Goal: Transaction & Acquisition: Download file/media

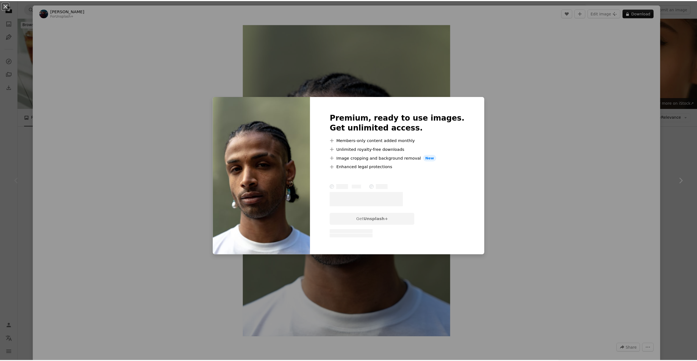
scroll to position [91, 0]
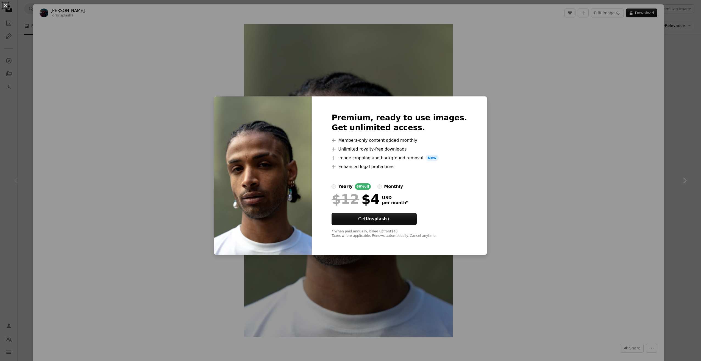
click at [525, 91] on div "An X shape Premium, ready to use images. Get unlimited access. A plus sign Memb…" at bounding box center [350, 180] width 701 height 361
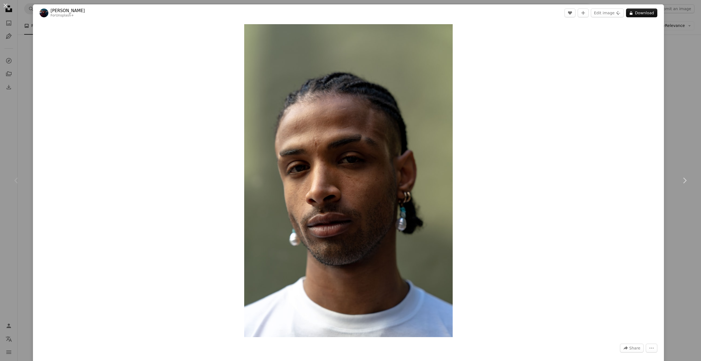
click at [662, 21] on div "An X shape Chevron left Chevron right [PERSON_NAME] For Unsplash+ A heart A plu…" at bounding box center [350, 180] width 701 height 361
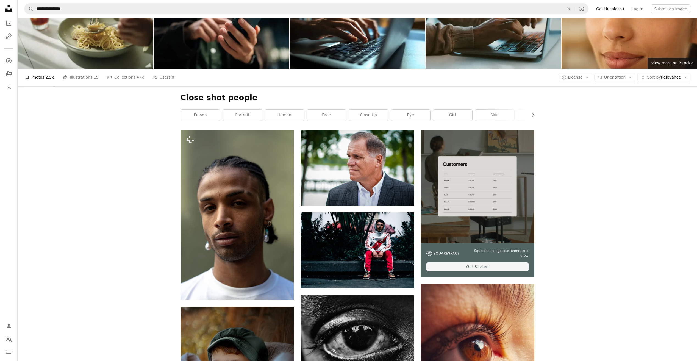
scroll to position [91, 0]
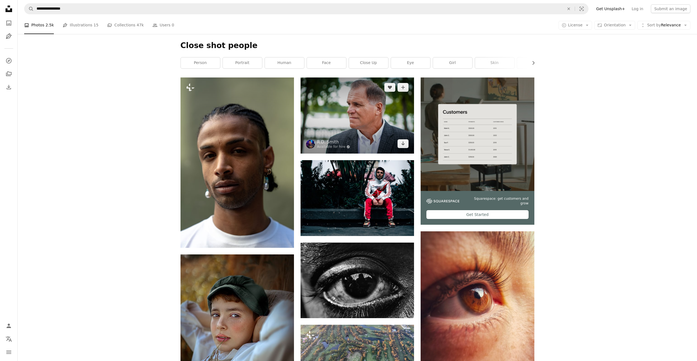
click at [381, 114] on img at bounding box center [356, 115] width 113 height 76
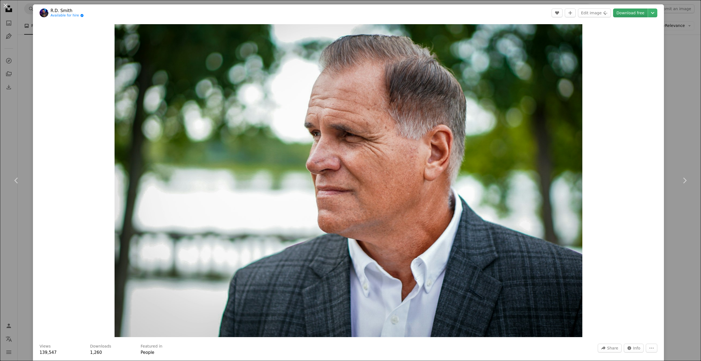
click at [632, 14] on link "Download free" at bounding box center [630, 13] width 35 height 9
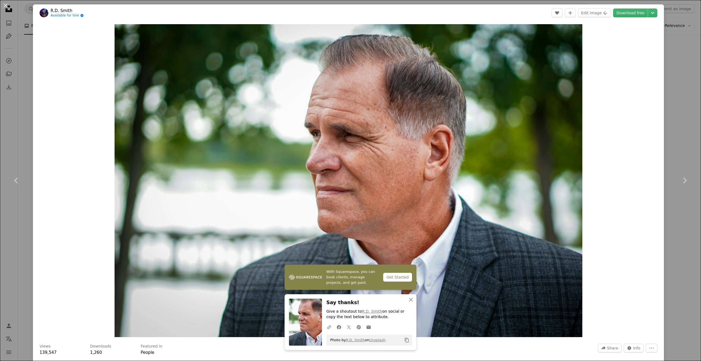
click at [673, 30] on div "An X shape Chevron left Chevron right With Squarespace, you can book clients, m…" at bounding box center [350, 180] width 701 height 361
